Goal: Information Seeking & Learning: Learn about a topic

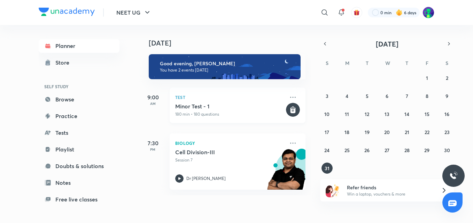
click at [290, 111] on icon at bounding box center [292, 111] width 5 height 6
click at [449, 43] on icon "button" at bounding box center [448, 43] width 1 height 3
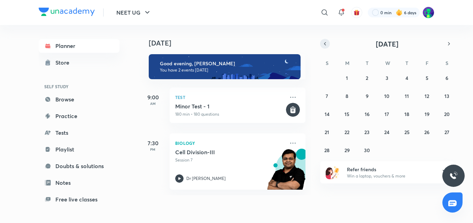
click at [326, 46] on icon "button" at bounding box center [325, 44] width 6 height 6
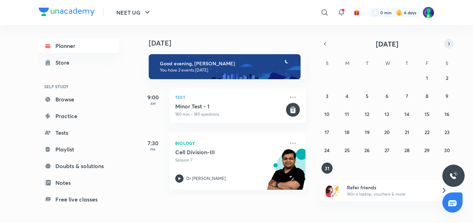
click at [451, 44] on icon "button" at bounding box center [449, 44] width 6 height 6
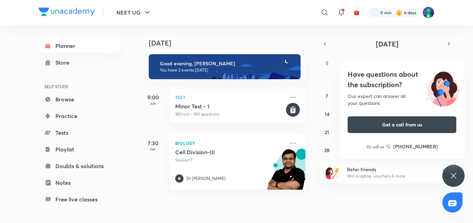
click at [346, 77] on div "NEET UG ​ 0 min 6 days Planner Store SELF STUDY Browse Practice Tests Playlist …" at bounding box center [236, 111] width 473 height 223
click at [454, 176] on icon at bounding box center [453, 176] width 8 height 8
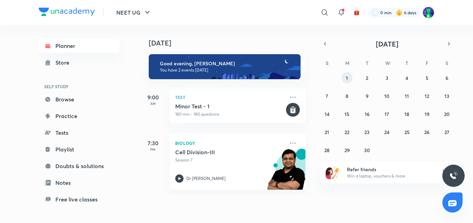
click at [349, 79] on button "1" at bounding box center [346, 77] width 11 height 11
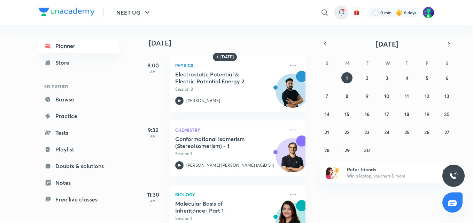
click at [339, 13] on icon at bounding box center [341, 12] width 8 height 8
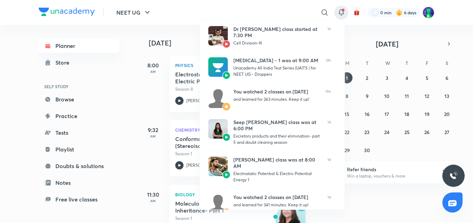
click at [117, 117] on div at bounding box center [236, 111] width 473 height 223
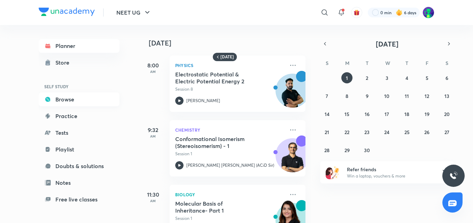
click at [68, 98] on link "Browse" at bounding box center [79, 100] width 81 height 14
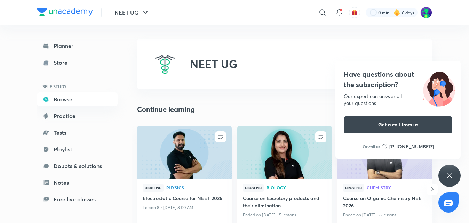
click at [455, 176] on div "Have questions about the subscription? Our expert can answer all your questions…" at bounding box center [450, 176] width 22 height 22
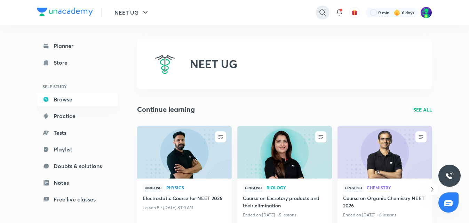
click at [322, 12] on icon at bounding box center [323, 12] width 8 height 8
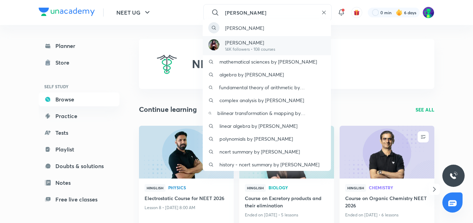
type input "[PERSON_NAME]"
click at [260, 51] on p "14K followers • 108 courses" at bounding box center [250, 49] width 50 height 6
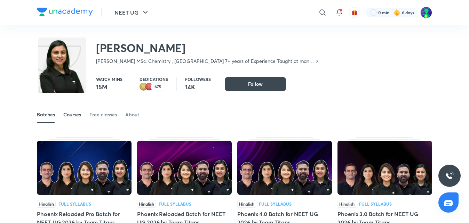
click at [76, 115] on div "Courses" at bounding box center [72, 114] width 18 height 7
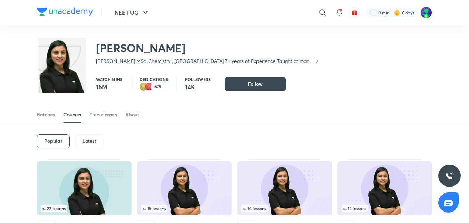
click at [91, 139] on p "Latest" at bounding box center [90, 142] width 14 height 6
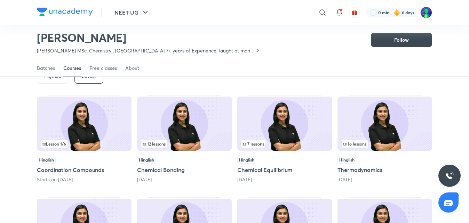
scroll to position [30, 0]
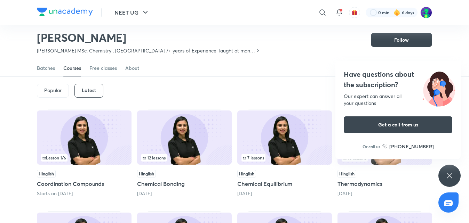
click at [441, 173] on div "Have questions about the subscription? Our expert can answer all your questions…" at bounding box center [450, 176] width 22 height 22
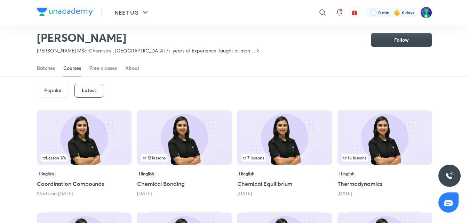
click at [273, 182] on h5 "Chemical Equilibrium" at bounding box center [284, 184] width 95 height 8
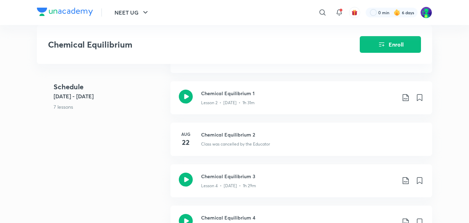
scroll to position [305, 0]
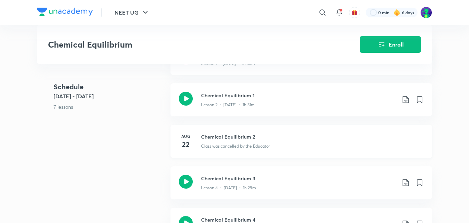
click at [189, 140] on h4 "22" at bounding box center [186, 145] width 14 height 10
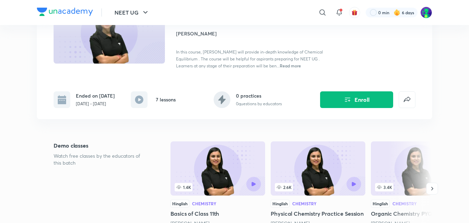
scroll to position [64, 0]
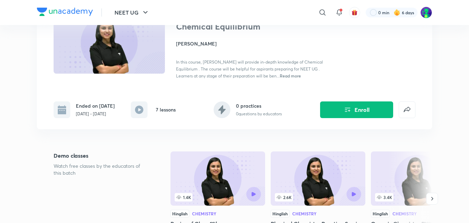
scroll to position [30, 0]
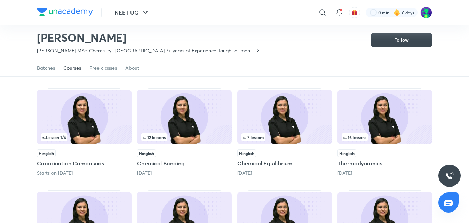
scroll to position [57, 0]
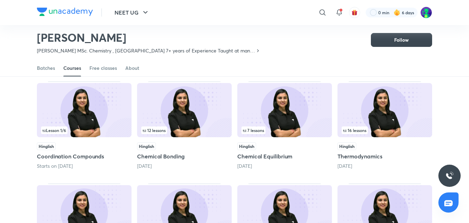
click at [75, 144] on div "Hinglish" at bounding box center [84, 147] width 95 height 8
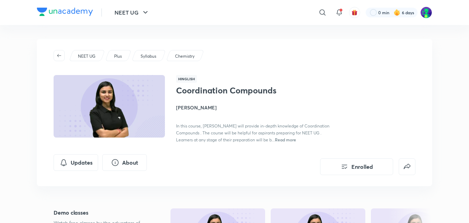
scroll to position [57, 0]
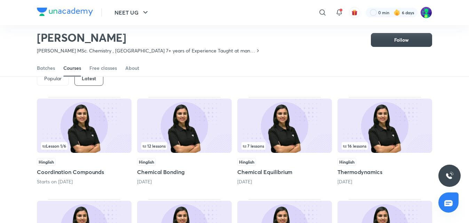
scroll to position [58, 0]
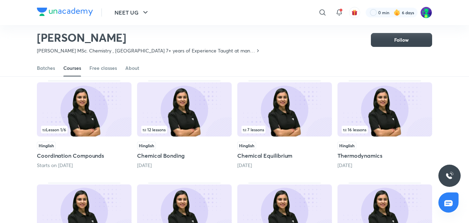
click at [167, 149] on div "Hinglish" at bounding box center [184, 146] width 95 height 8
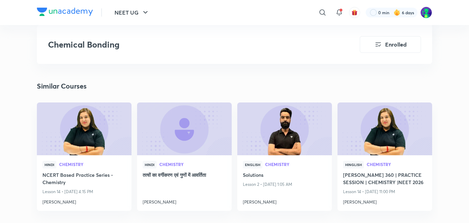
scroll to position [1072, 0]
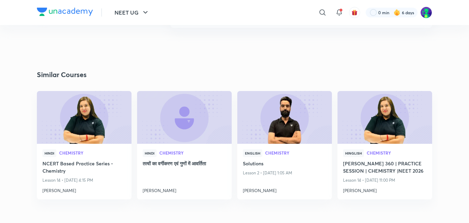
scroll to position [58, 0]
